Goal: Find contact information: Find contact information

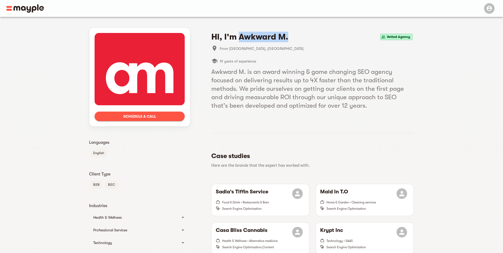
drag, startPoint x: 239, startPoint y: 36, endPoint x: 330, endPoint y: 38, distance: 91.2
click at [330, 38] on div "Hi, I'm Awkward M. Vetted Agency" at bounding box center [312, 37] width 202 height 11
copy h4 "Awkward M."
click at [241, 43] on li "From Toronto, Canada" at bounding box center [312, 48] width 202 height 13
drag, startPoint x: 260, startPoint y: 32, endPoint x: 248, endPoint y: 35, distance: 12.2
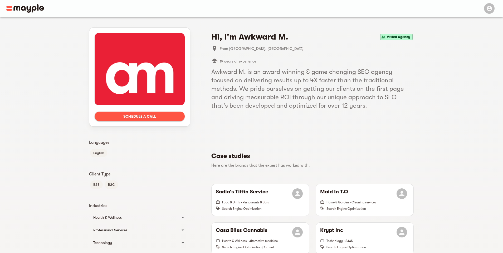
click at [260, 32] on h4 "Hi, I'm Awkward M." at bounding box center [249, 37] width 77 height 11
drag, startPoint x: 242, startPoint y: 36, endPoint x: 366, endPoint y: 31, distance: 124.4
click at [366, 32] on div "Hi, I'm Awkward M. Vetted Agency" at bounding box center [312, 37] width 202 height 11
copy div "Awkward M."
